Goal: Task Accomplishment & Management: Complete application form

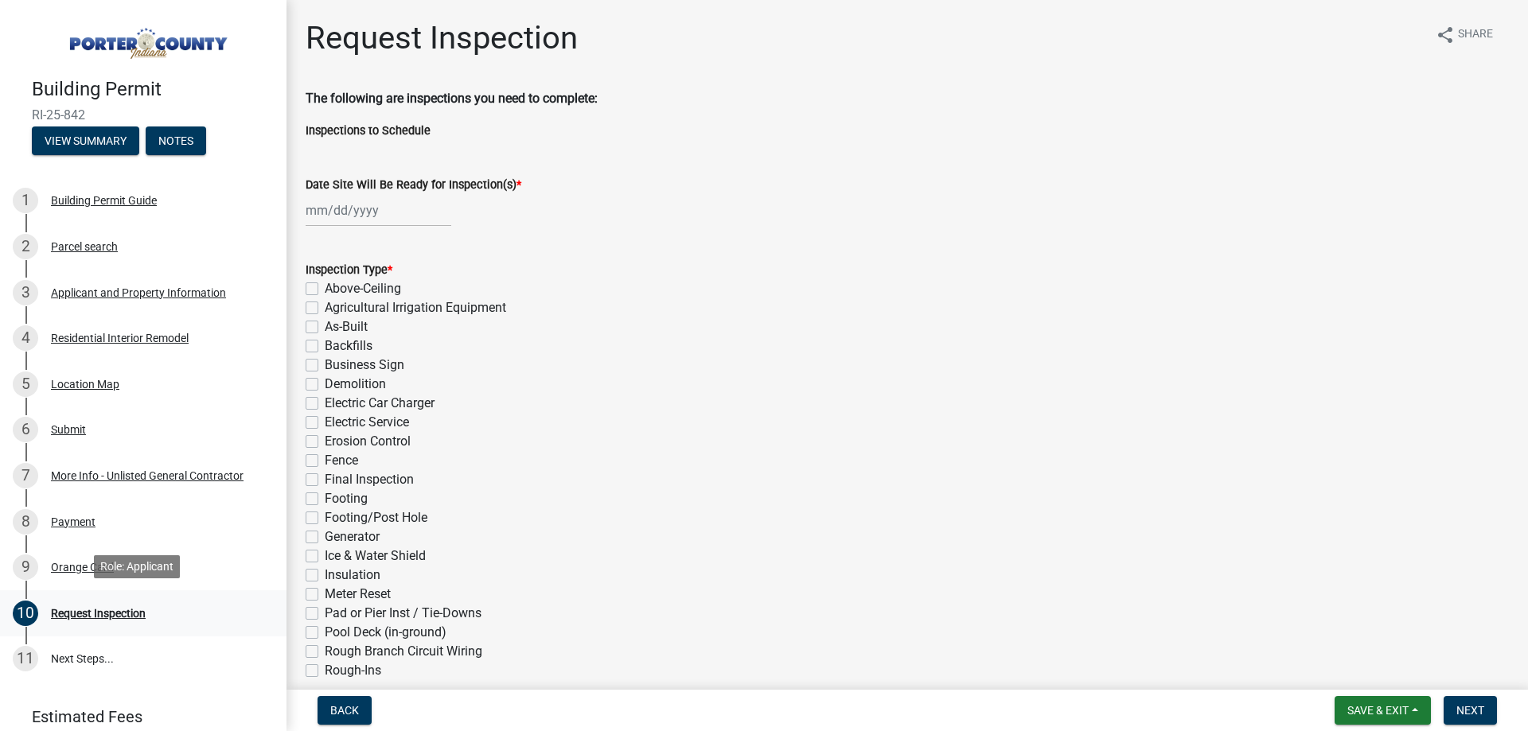
click at [97, 609] on div "Request Inspection" at bounding box center [98, 613] width 95 height 11
click at [68, 562] on div "Orange Card" at bounding box center [82, 567] width 63 height 11
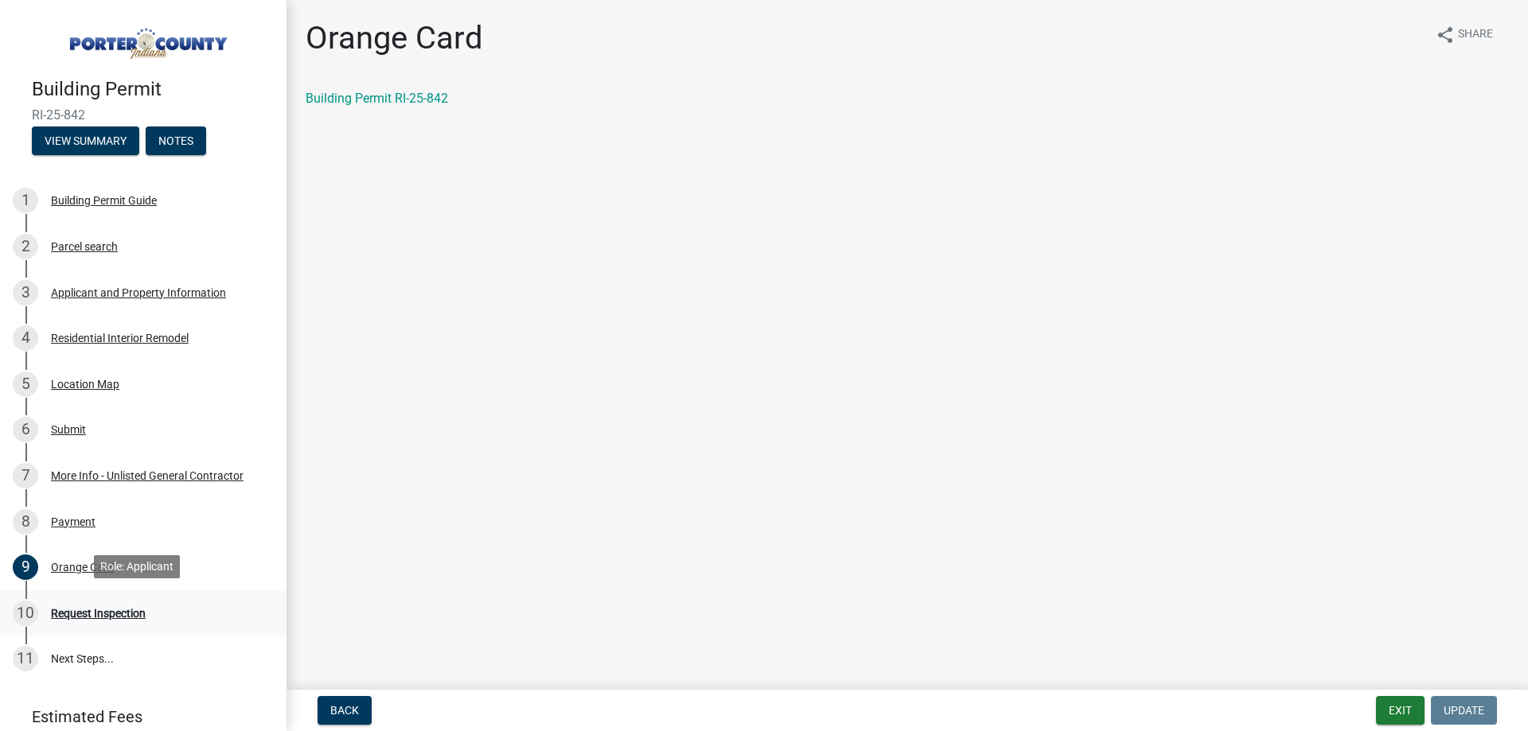
click at [103, 608] on div "Request Inspection" at bounding box center [98, 613] width 95 height 11
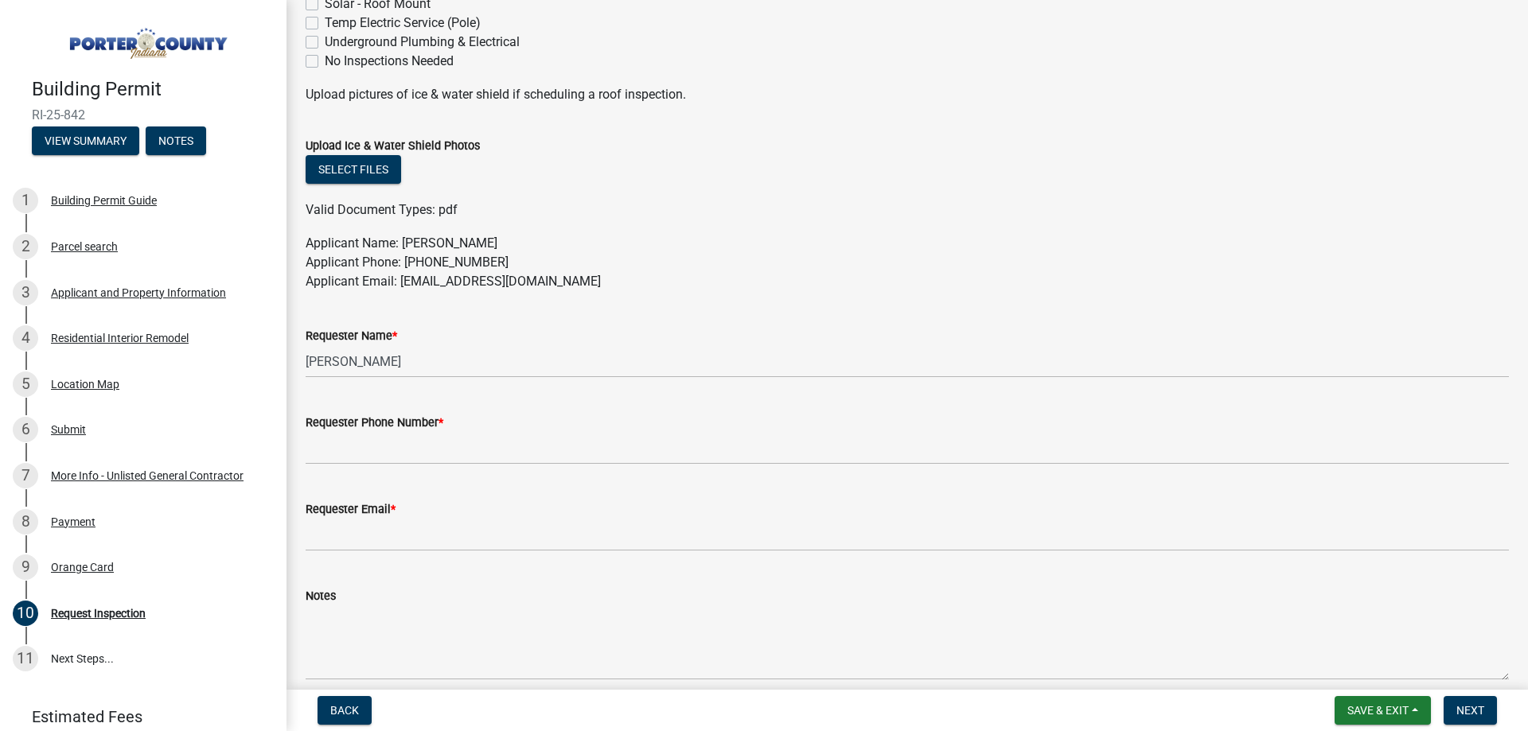
scroll to position [815, 0]
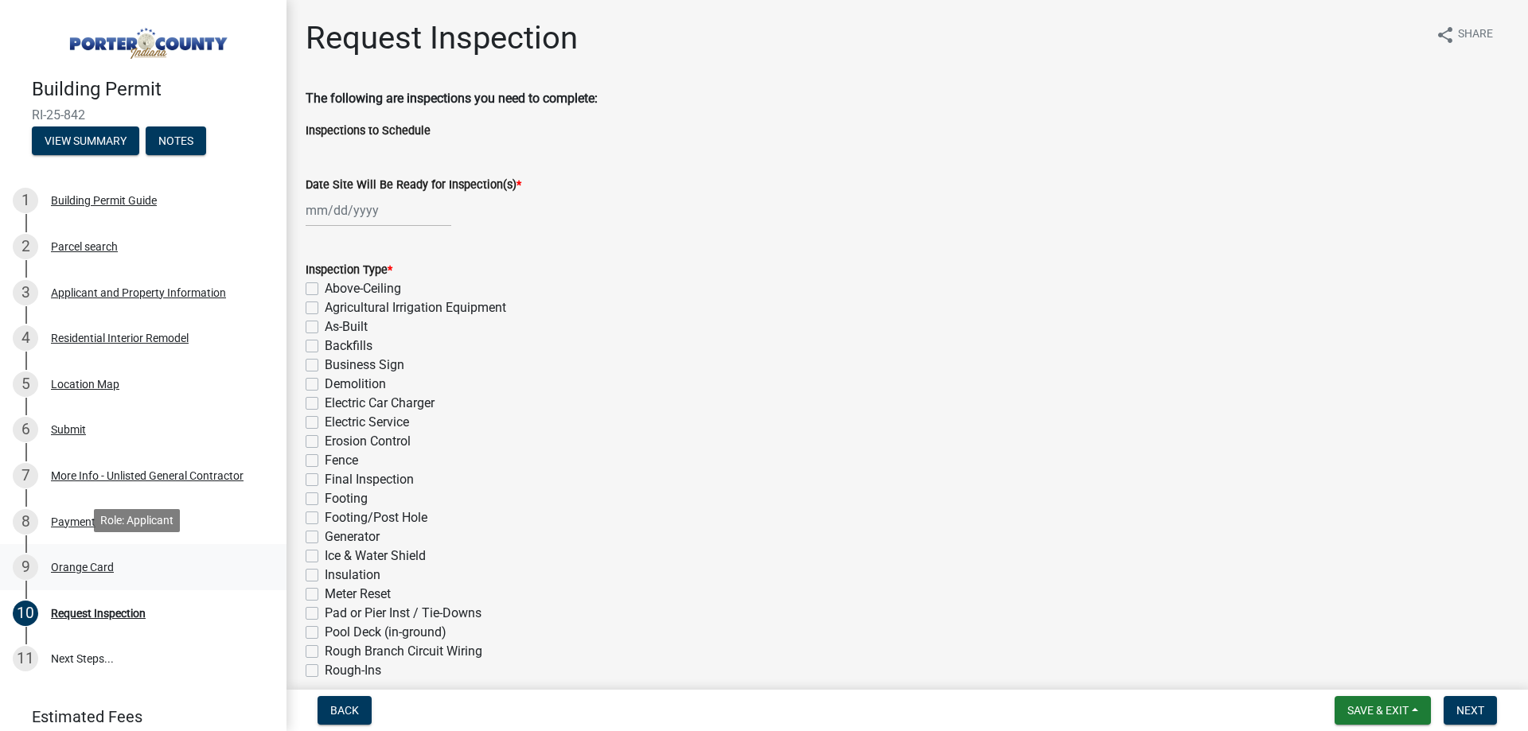
click at [91, 563] on div "Orange Card" at bounding box center [82, 567] width 63 height 11
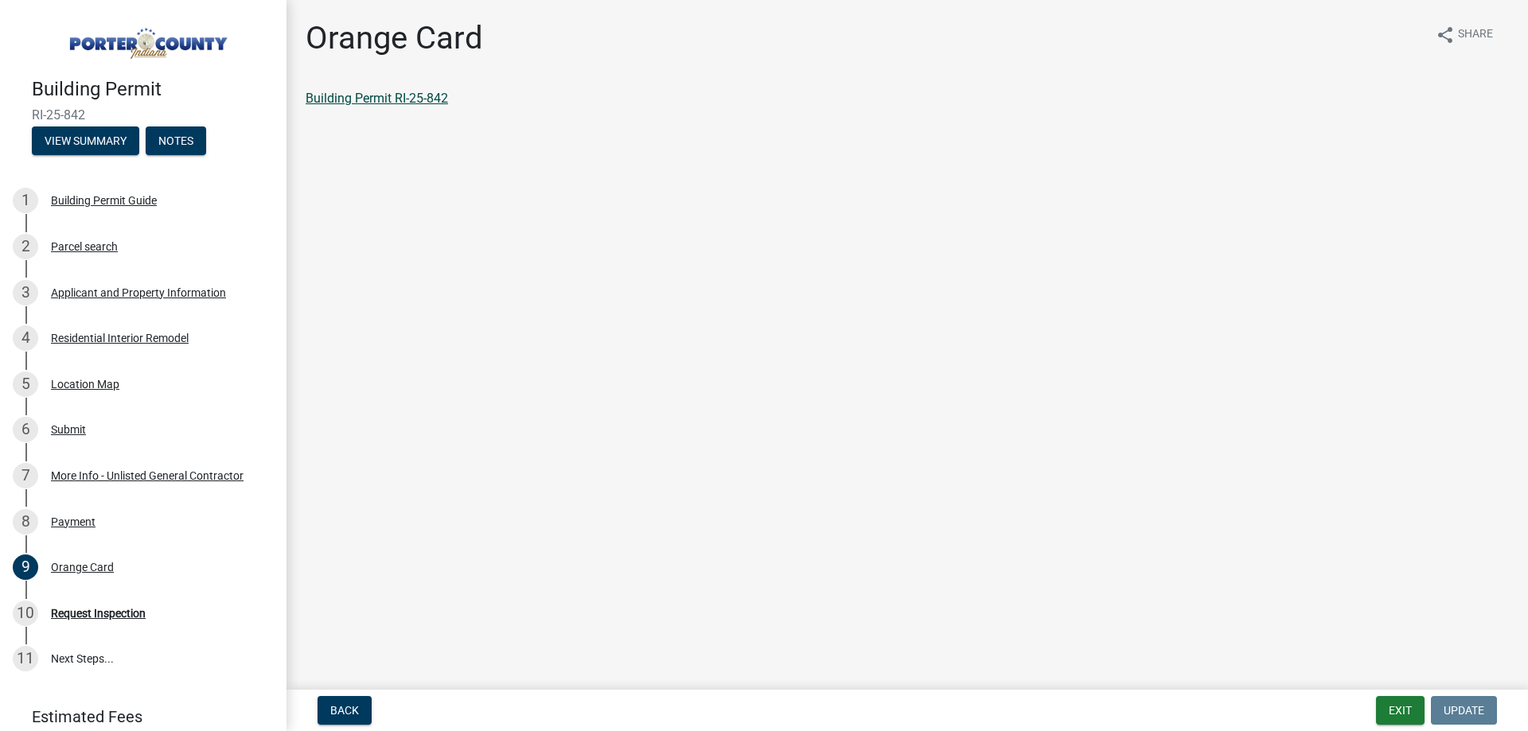
click at [379, 103] on link "Building Permit RI-25-842" at bounding box center [377, 98] width 142 height 15
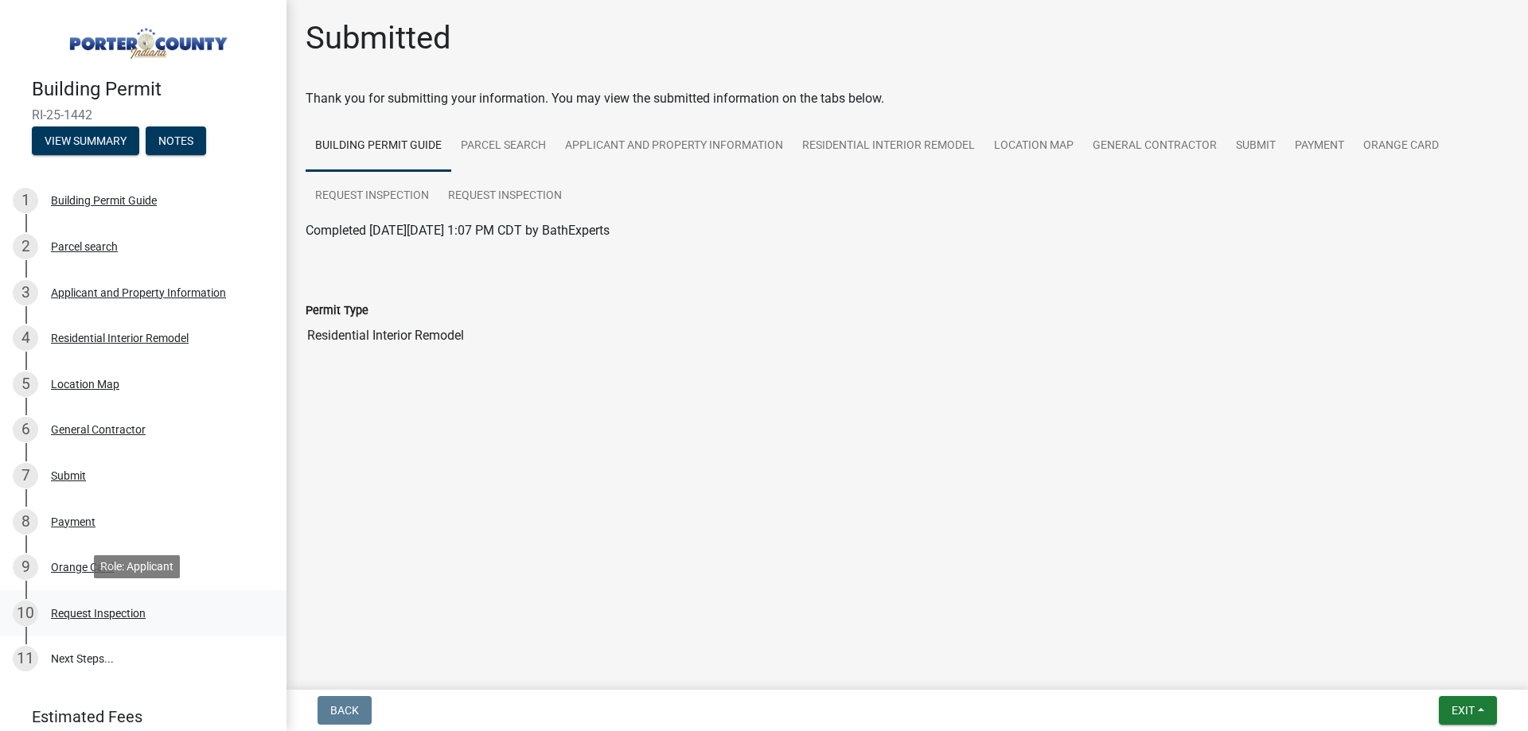
click at [101, 612] on div "Request Inspection" at bounding box center [98, 613] width 95 height 11
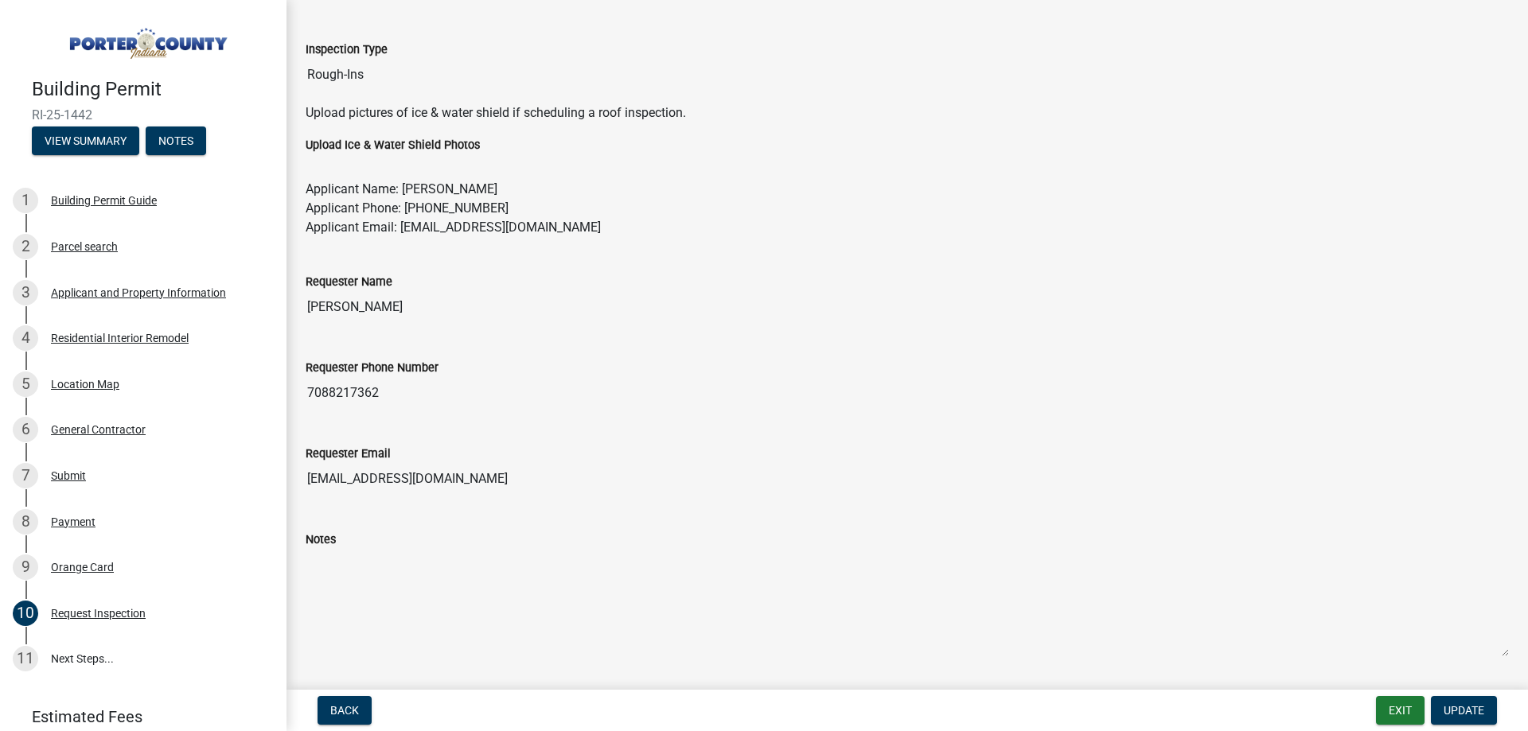
scroll to position [308, 0]
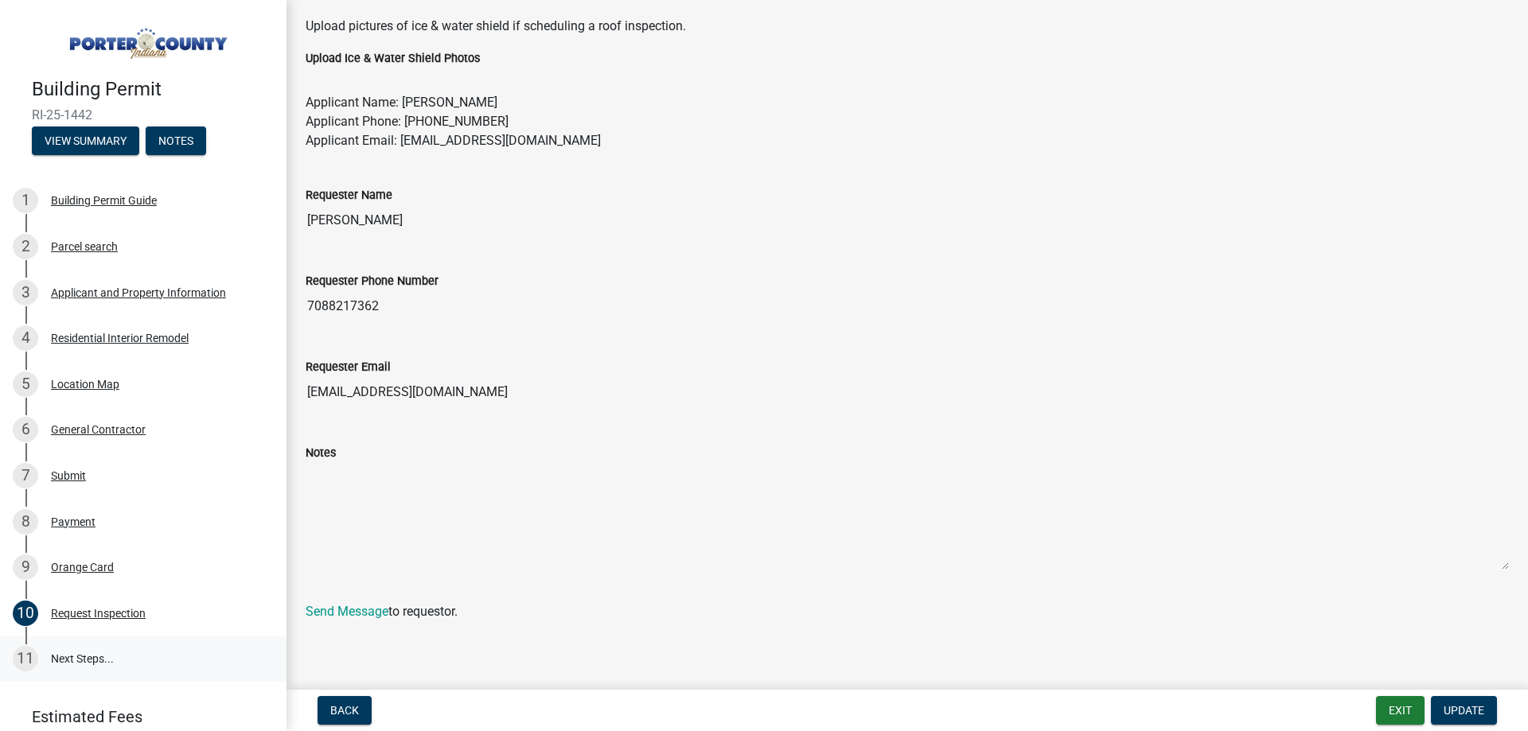
click at [84, 640] on link "11 Next Steps..." at bounding box center [143, 660] width 286 height 46
click at [88, 645] on link "11 Next Steps..." at bounding box center [143, 660] width 286 height 46
click at [80, 131] on button "View Summary" at bounding box center [85, 141] width 107 height 29
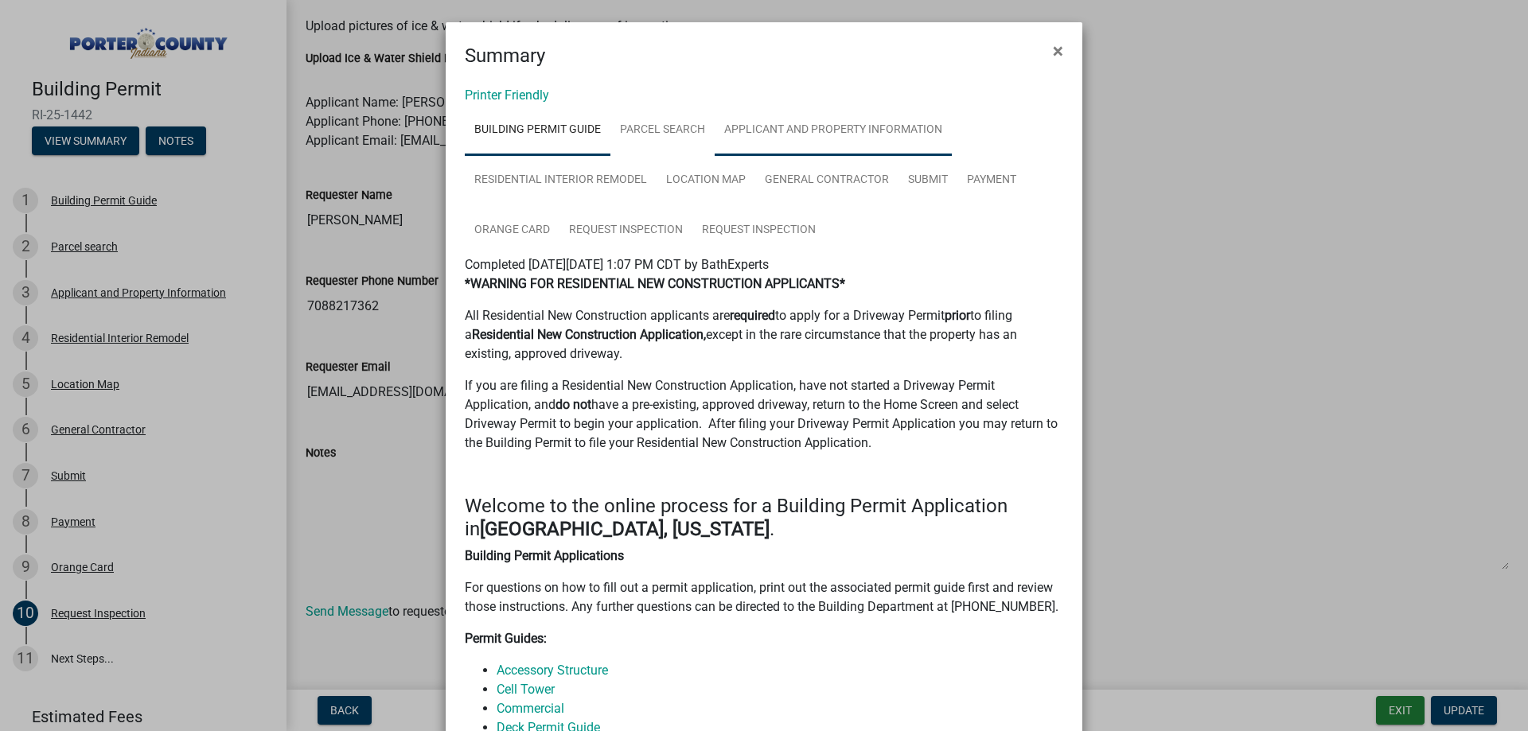
click at [758, 123] on link "Applicant and Property Information" at bounding box center [832, 130] width 237 height 51
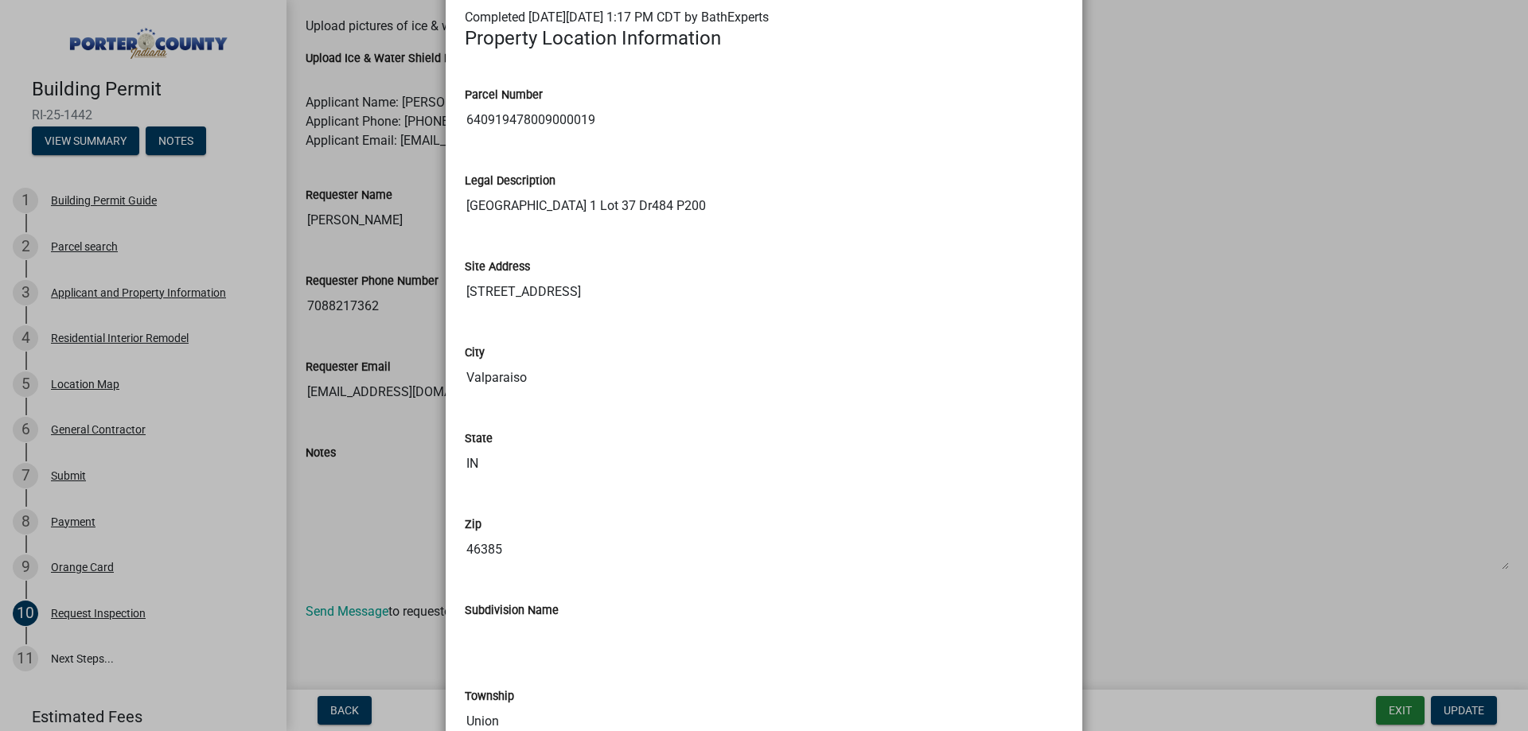
scroll to position [0, 0]
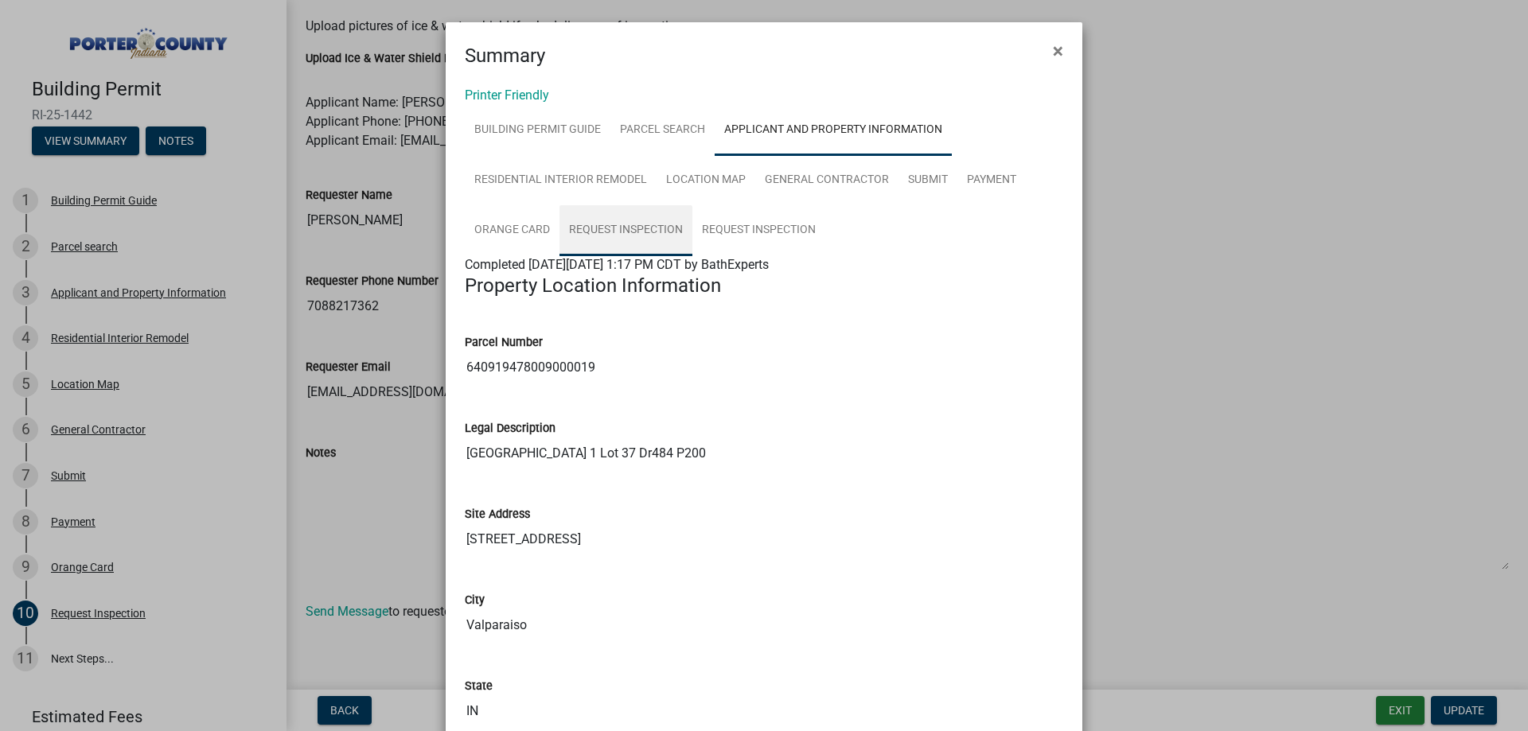
click at [634, 230] on link "Request Inspection" at bounding box center [625, 230] width 133 height 51
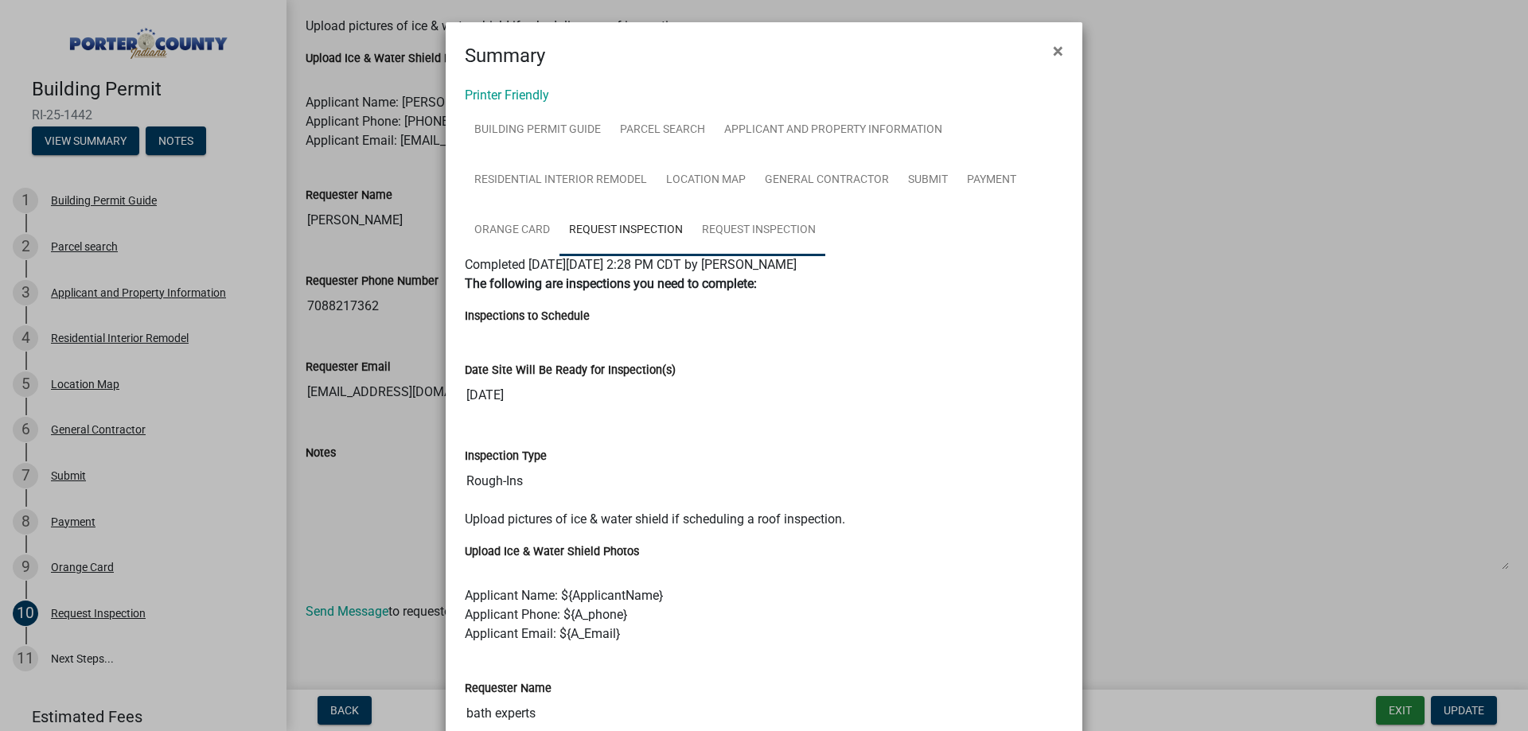
click at [741, 235] on link "Request Inspection" at bounding box center [758, 230] width 133 height 51
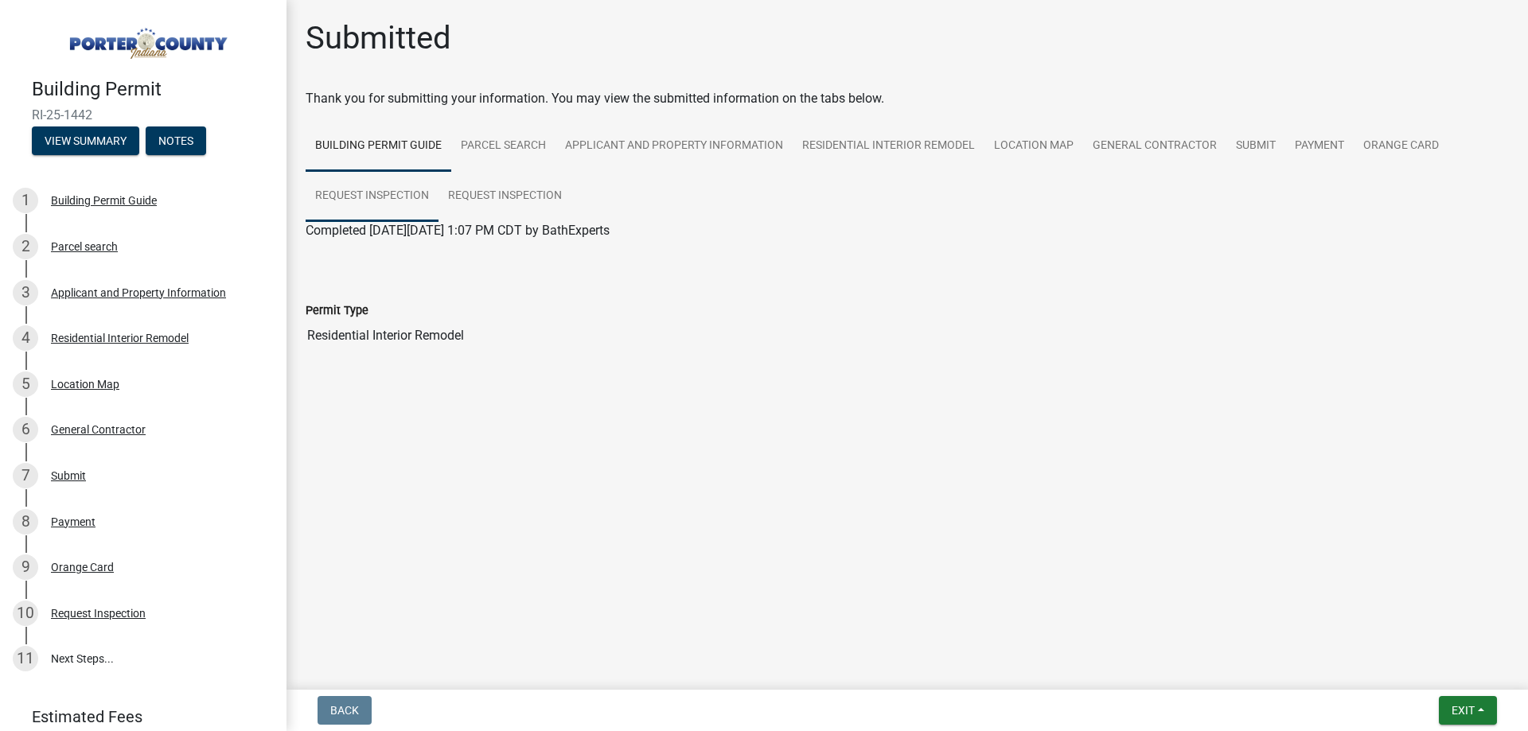
click at [409, 197] on link "Request Inspection" at bounding box center [372, 196] width 133 height 51
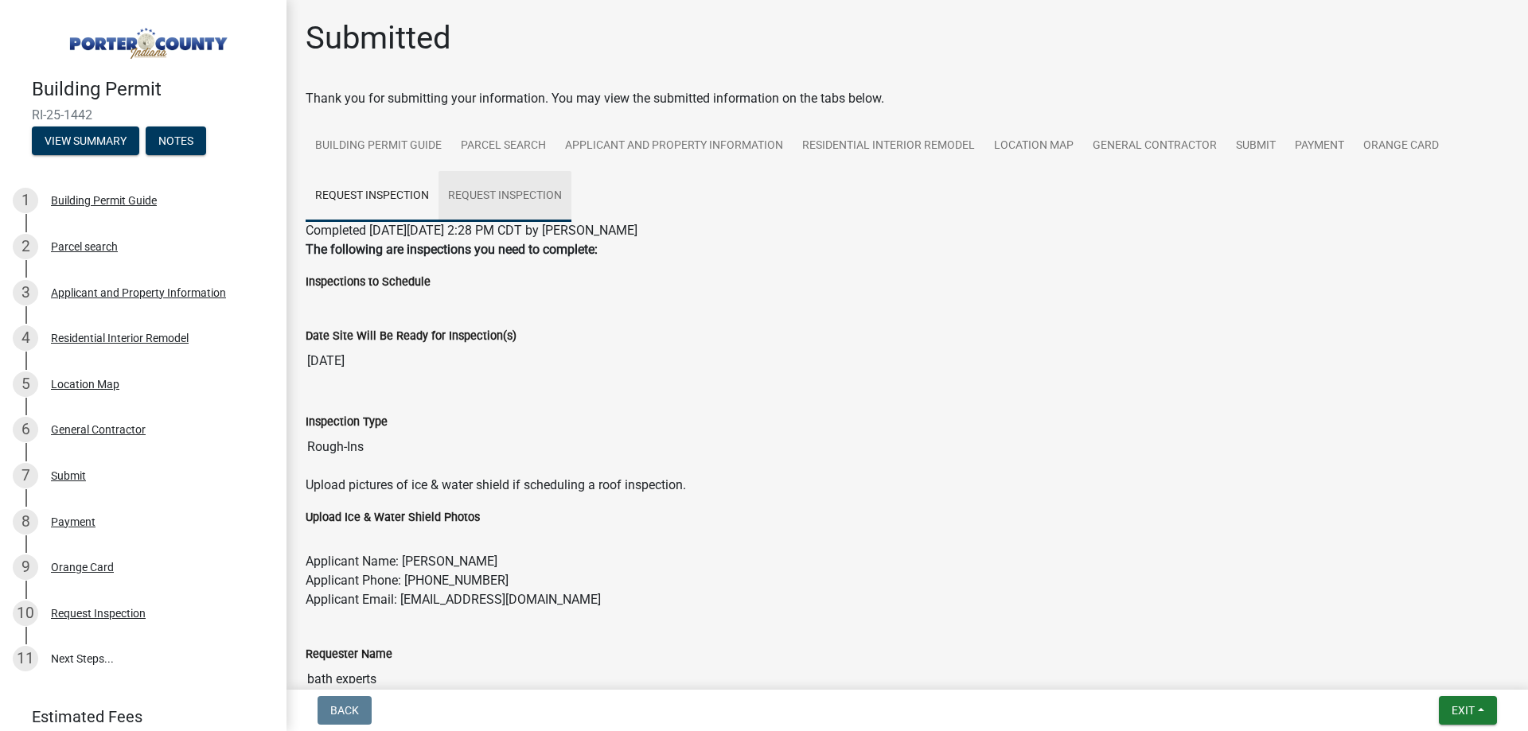
click at [541, 183] on link "Request Inspection" at bounding box center [504, 196] width 133 height 51
click at [88, 127] on button "View Summary" at bounding box center [85, 141] width 107 height 29
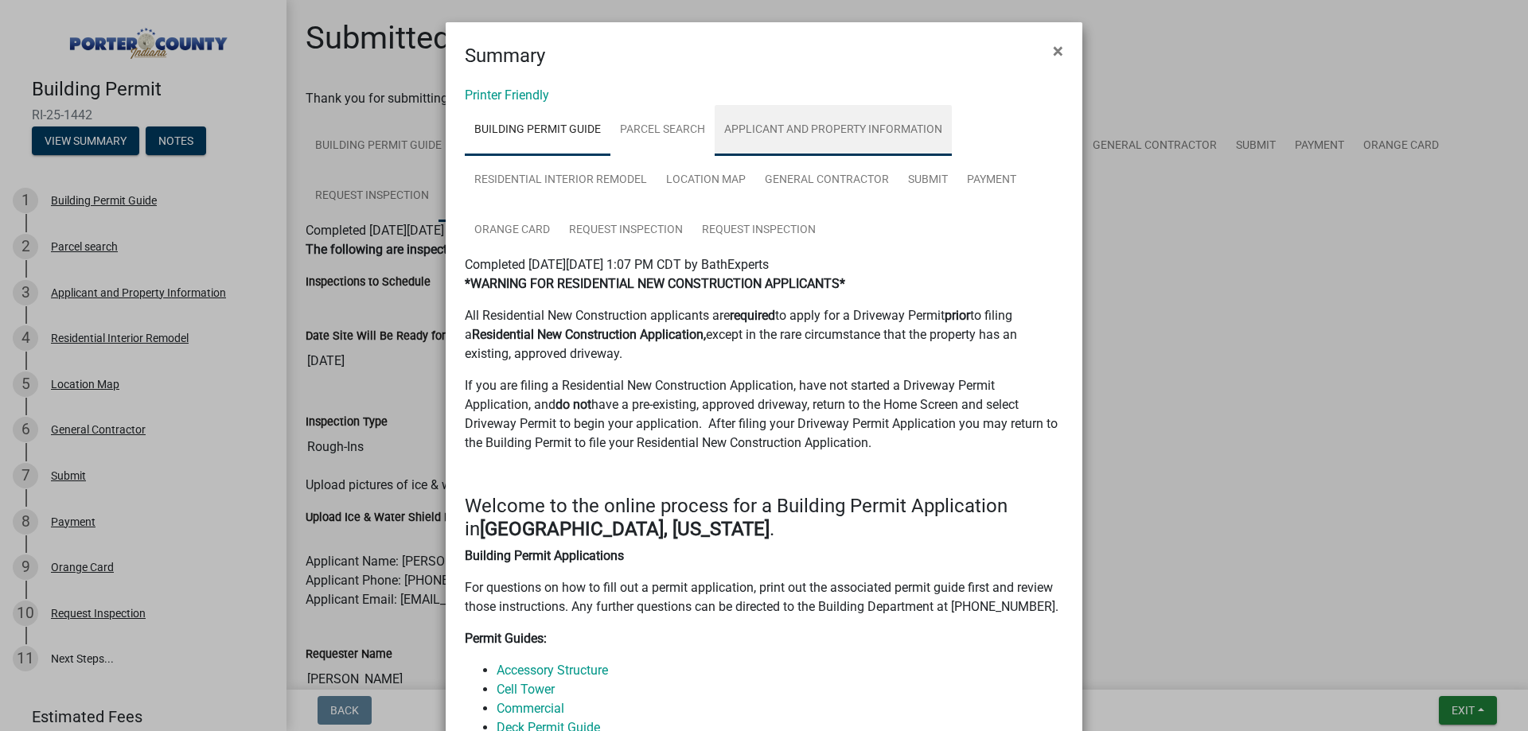
click at [751, 119] on link "Applicant and Property Information" at bounding box center [832, 130] width 237 height 51
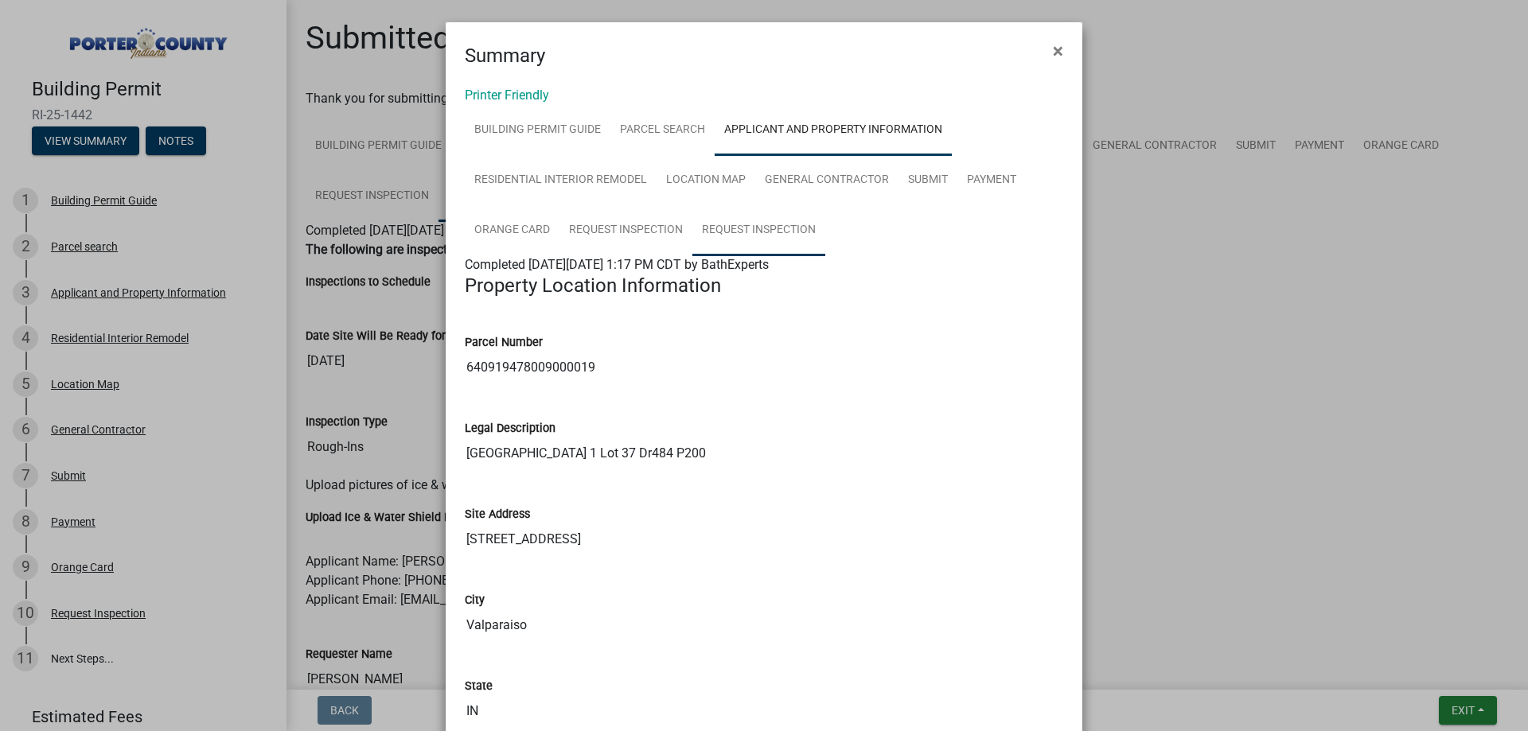
drag, startPoint x: 734, startPoint y: 213, endPoint x: 825, endPoint y: 372, distance: 182.5
drag, startPoint x: 877, startPoint y: 198, endPoint x: 909, endPoint y: 394, distance: 198.3
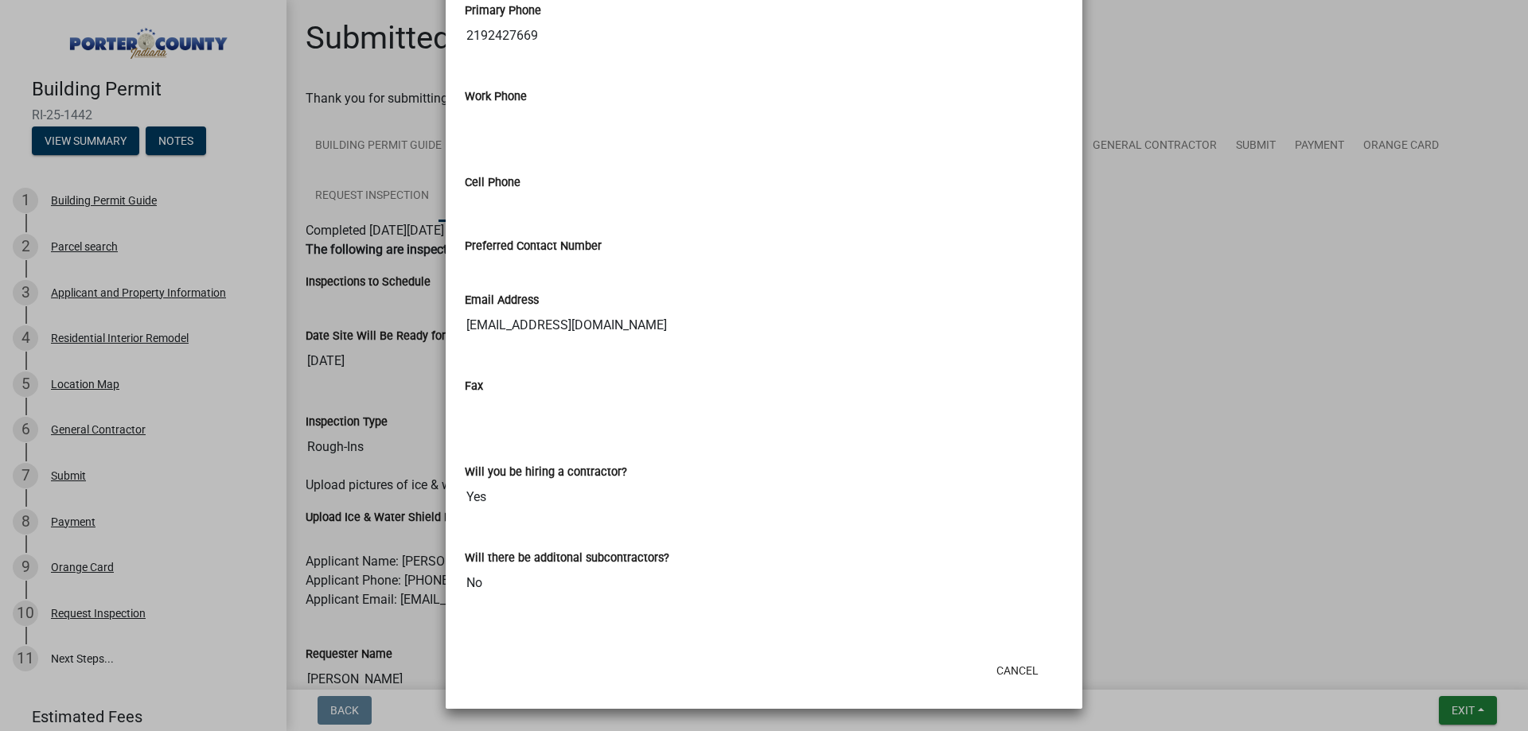
drag, startPoint x: 956, startPoint y: 284, endPoint x: 960, endPoint y: 518, distance: 233.9
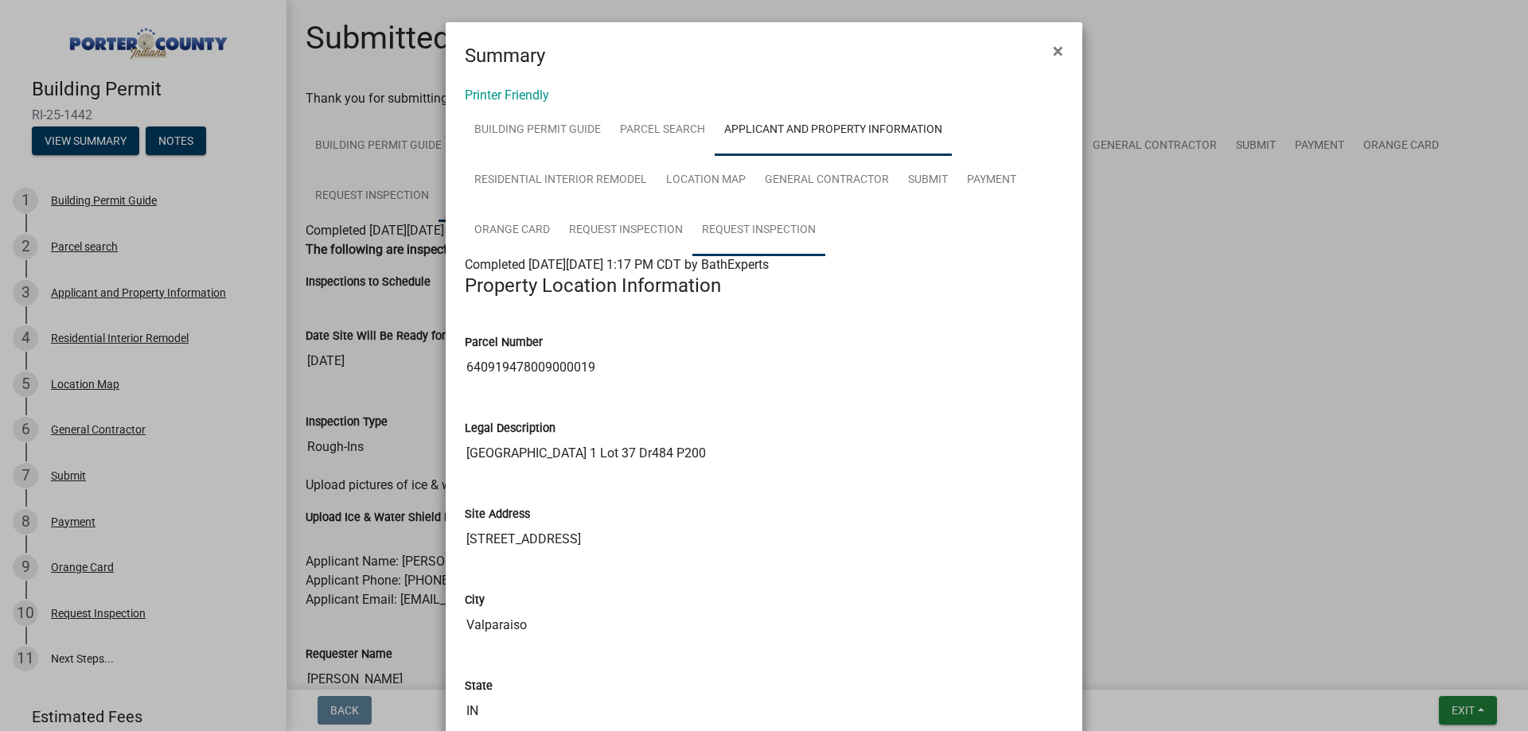
click at [724, 228] on link "Request Inspection" at bounding box center [758, 230] width 133 height 51
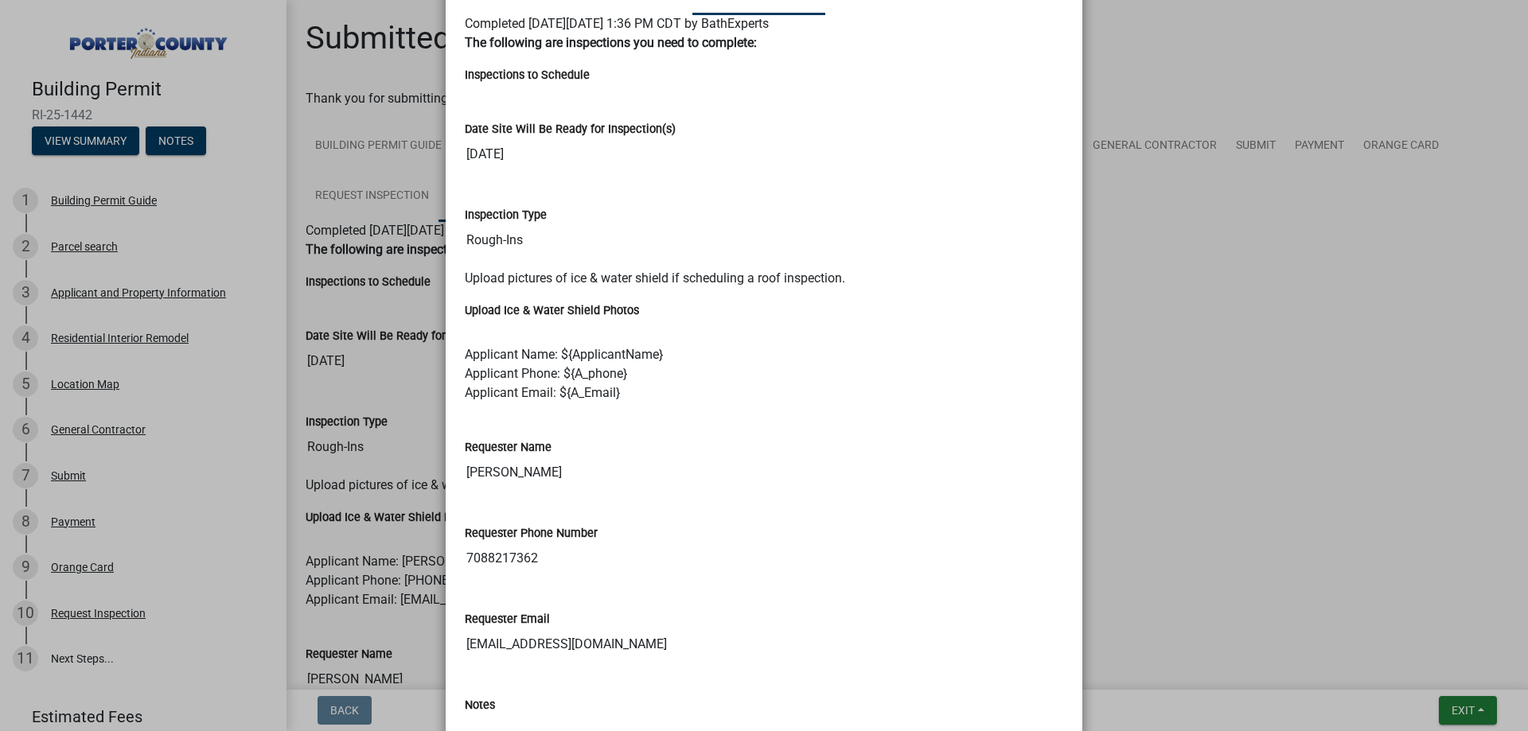
scroll to position [503, 0]
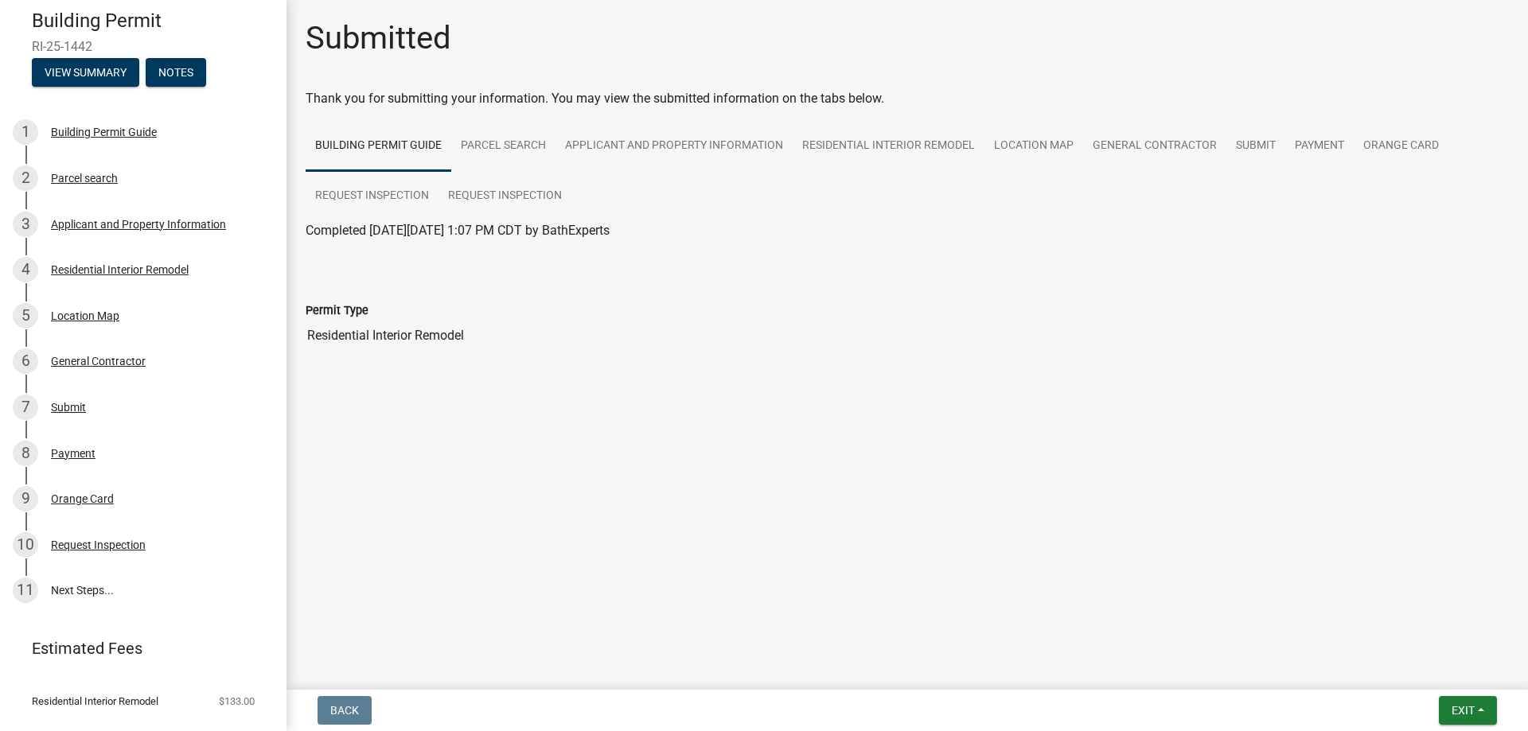
scroll to position [132, 0]
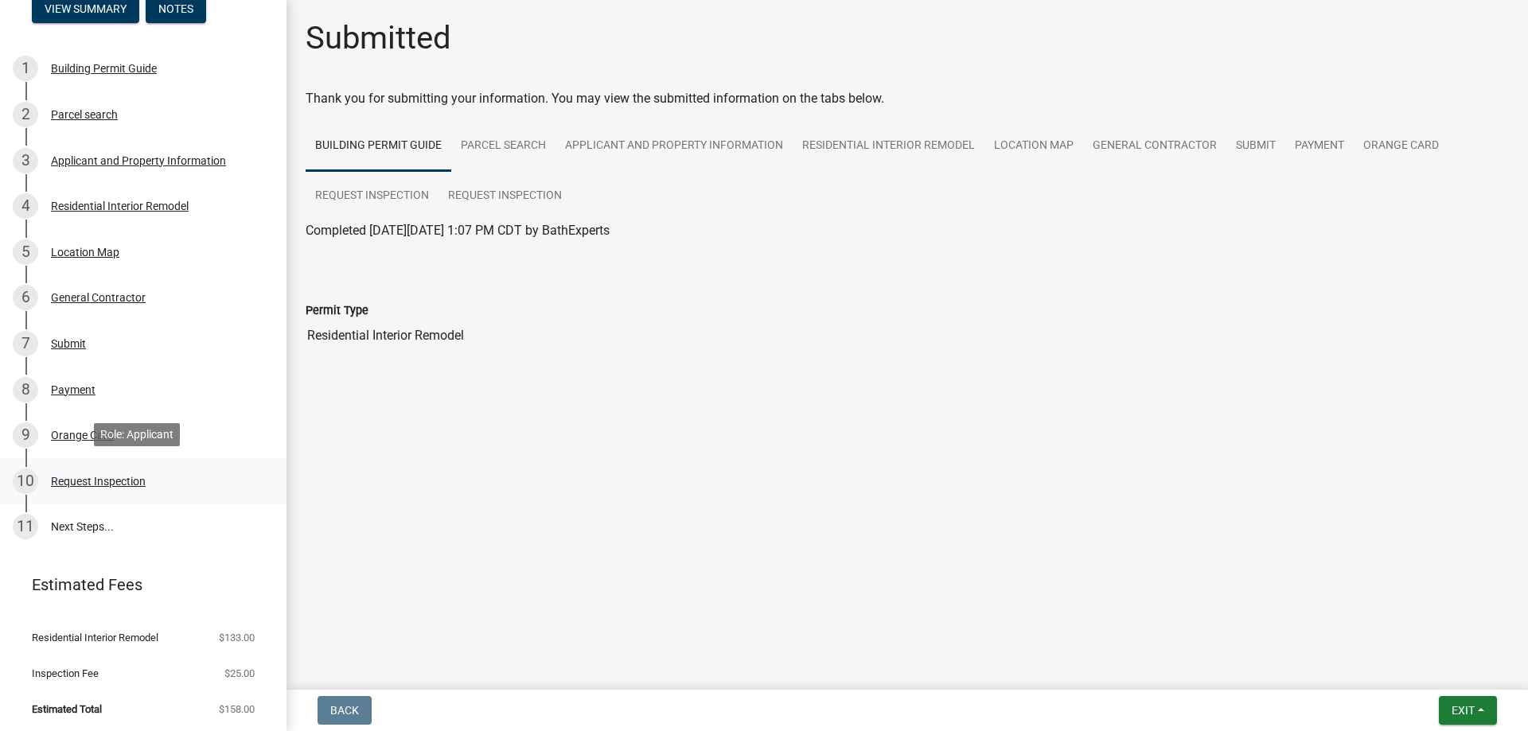
click at [106, 476] on div "Request Inspection" at bounding box center [98, 481] width 95 height 11
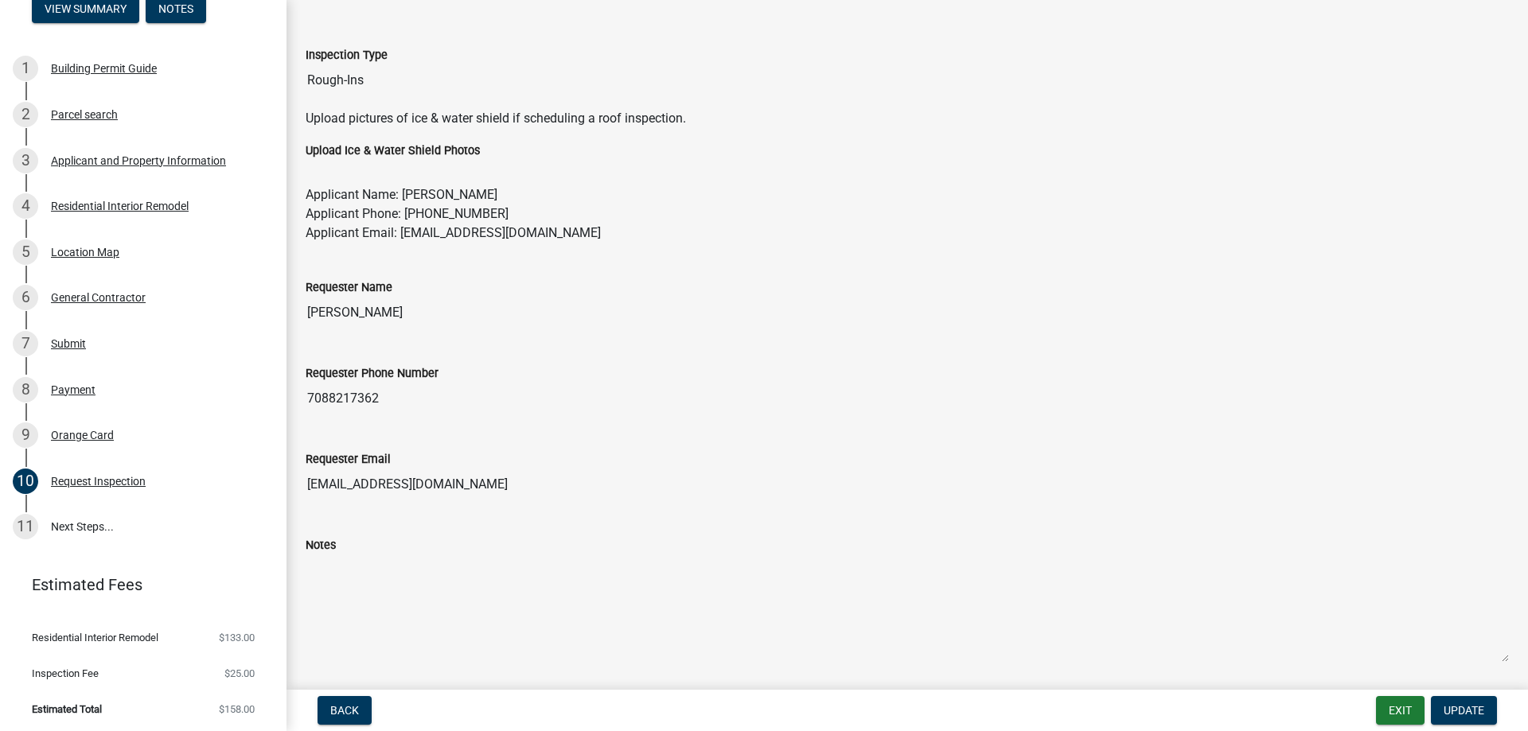
scroll to position [308, 0]
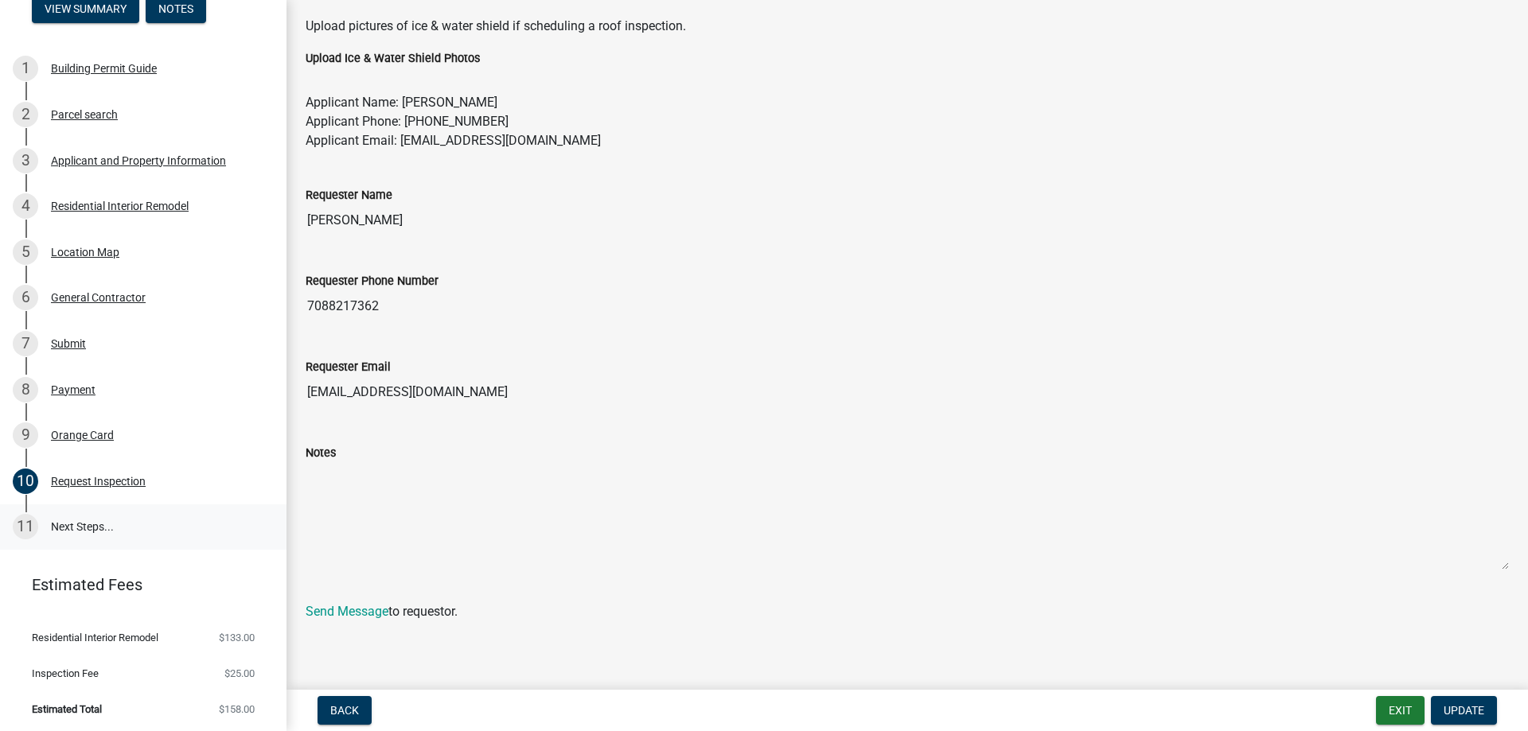
click at [95, 529] on link "11 Next Steps..." at bounding box center [143, 527] width 286 height 46
click at [67, 516] on link "11 Next Steps..." at bounding box center [143, 527] width 286 height 46
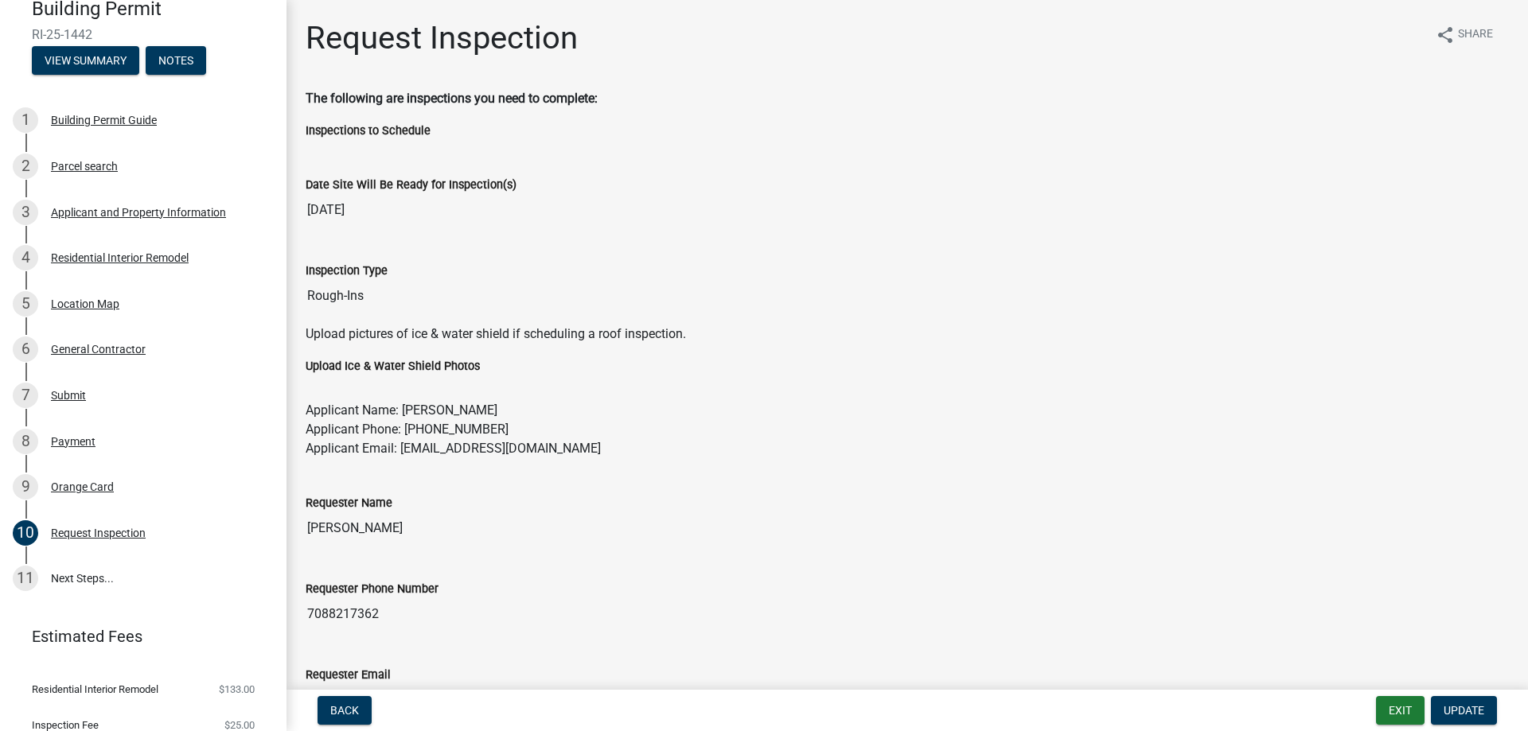
scroll to position [53, 0]
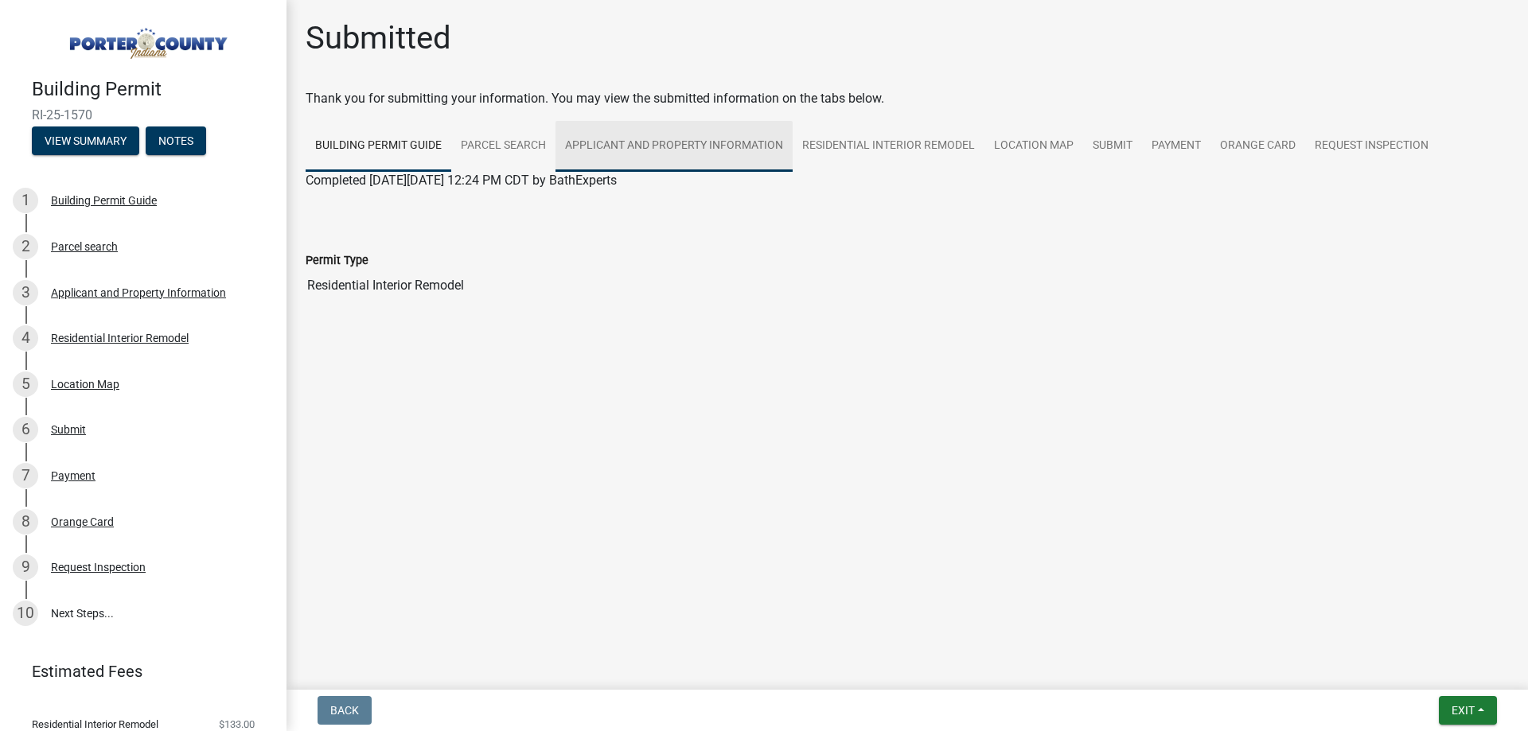
click at [668, 165] on link "Applicant and Property Information" at bounding box center [673, 146] width 237 height 51
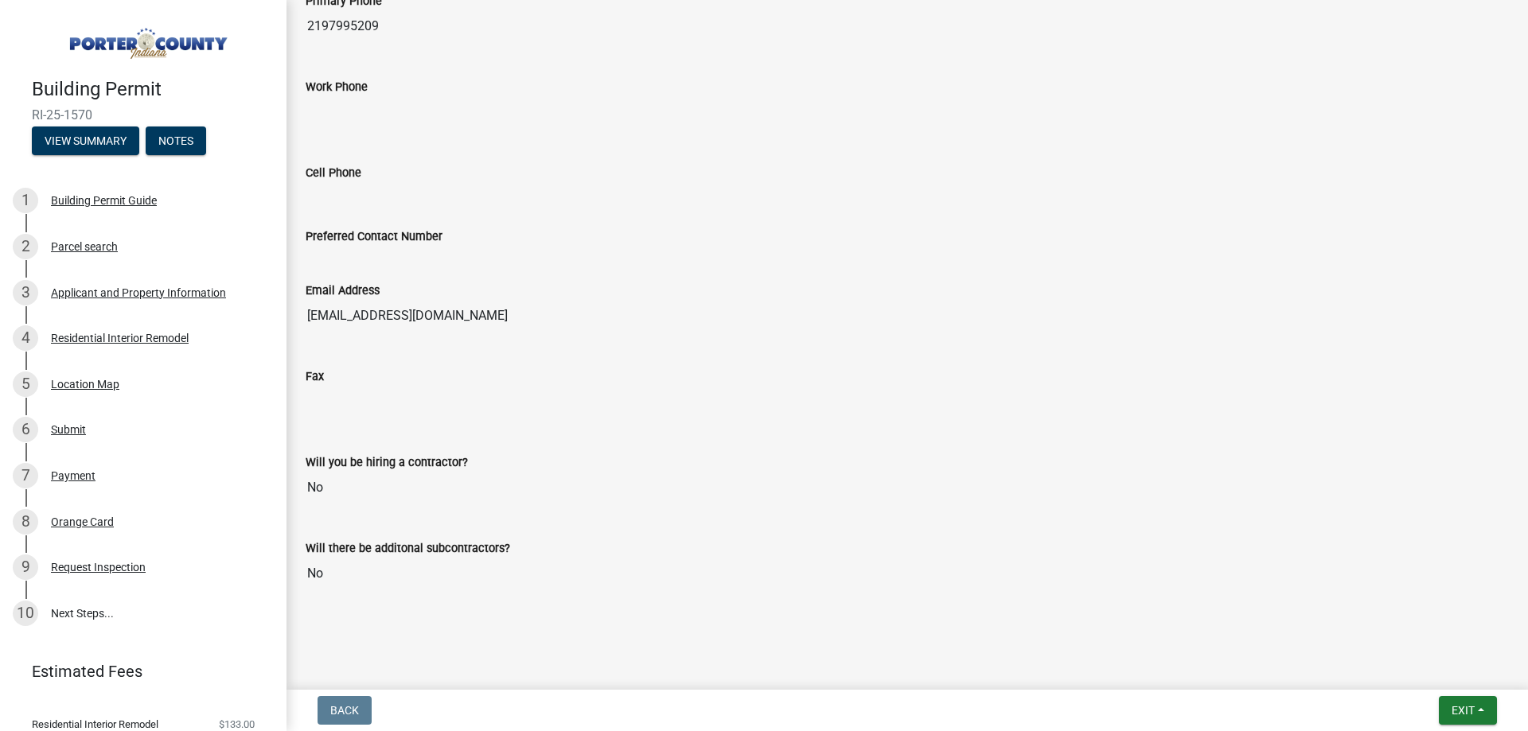
drag, startPoint x: 981, startPoint y: 229, endPoint x: 960, endPoint y: 504, distance: 276.1
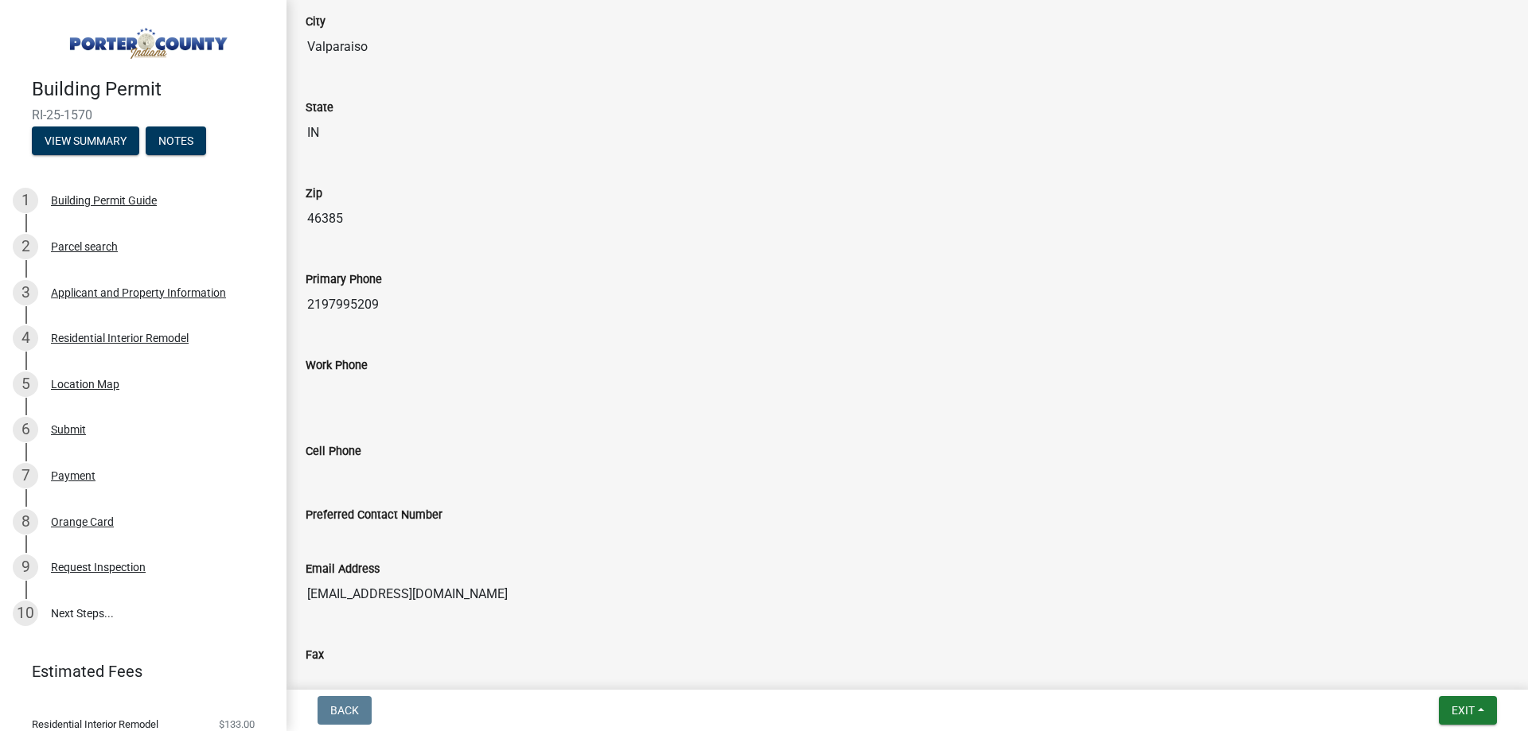
scroll to position [1478, 0]
